Goal: Task Accomplishment & Management: Manage account settings

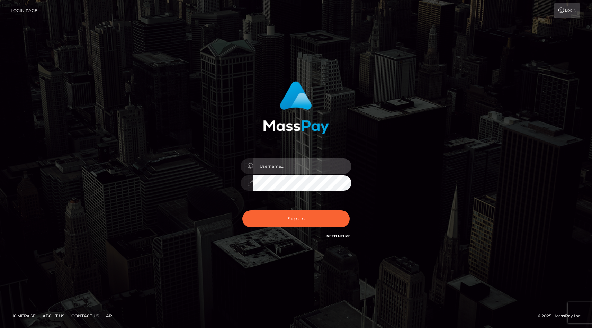
click at [297, 167] on input "text" at bounding box center [302, 167] width 98 height 16
click at [286, 167] on input "text" at bounding box center [302, 167] width 98 height 16
type input "[EMAIL_ADDRESS][DOMAIN_NAME]"
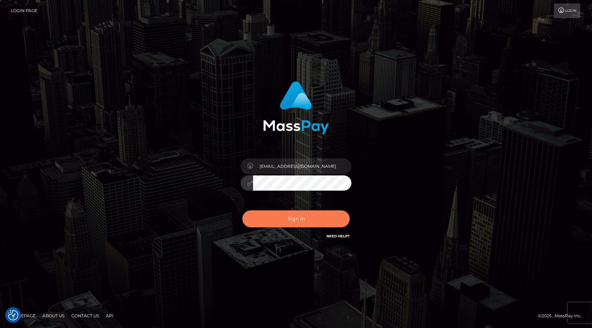
click at [300, 223] on button "Sign in" at bounding box center [295, 218] width 107 height 17
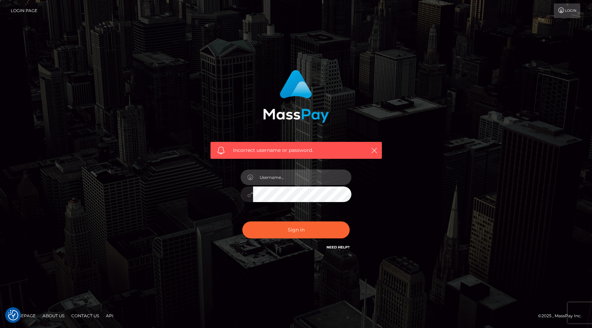
click at [292, 171] on input "text" at bounding box center [302, 178] width 98 height 16
click at [30, 9] on link "Login Page" at bounding box center [24, 10] width 27 height 15
